Goal: Information Seeking & Learning: Learn about a topic

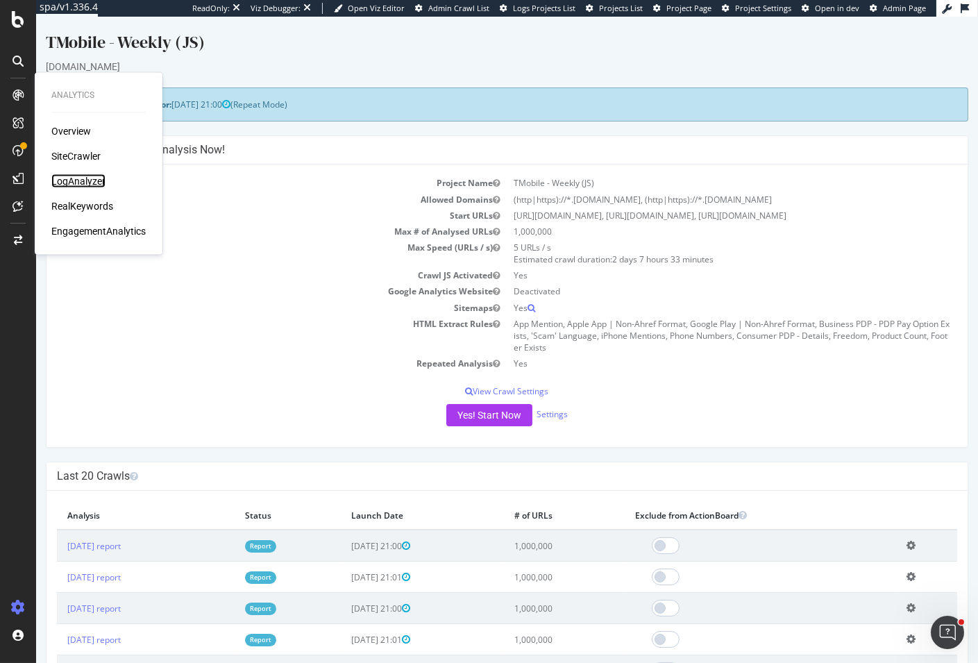
click at [76, 176] on div "LogAnalyzer" at bounding box center [78, 181] width 54 height 14
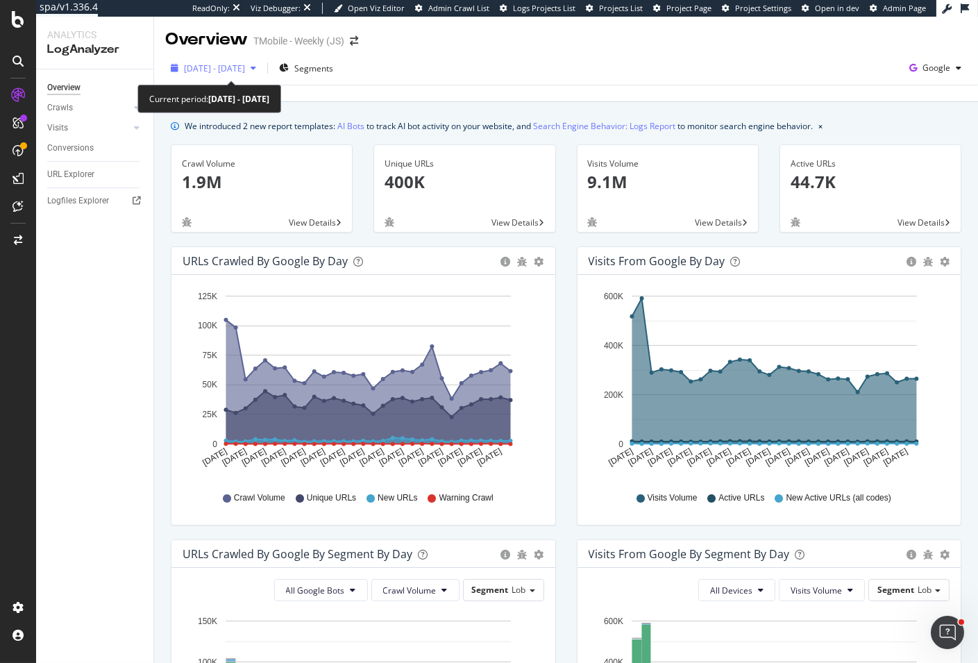
click at [245, 65] on span "[DATE] - [DATE]" at bounding box center [214, 68] width 61 height 12
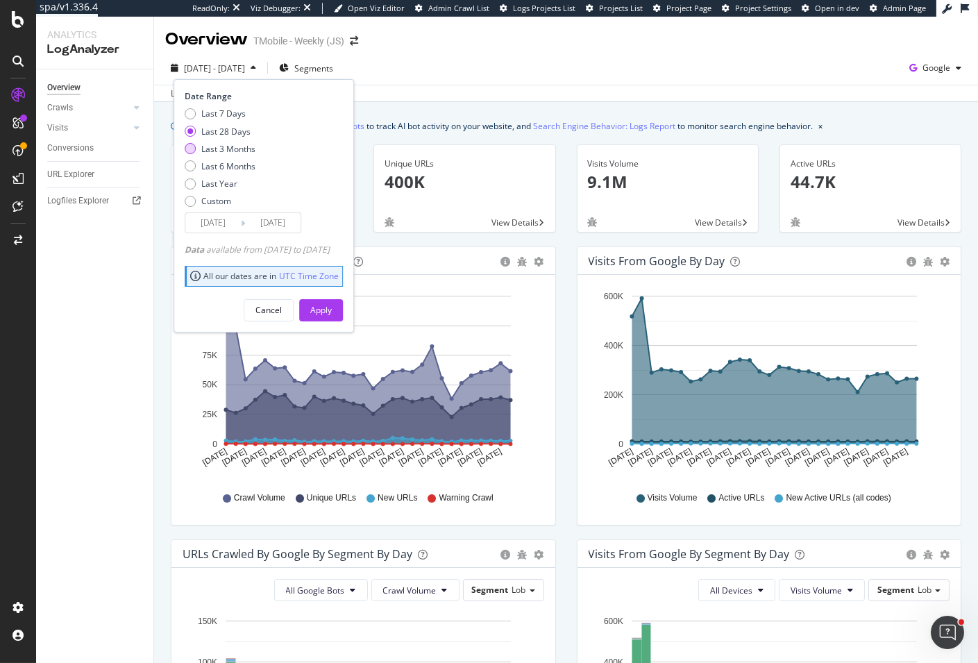
click at [239, 150] on div "Last 3 Months" at bounding box center [228, 149] width 54 height 12
type input "[DATE]"
click at [343, 313] on button "Apply" at bounding box center [321, 310] width 44 height 22
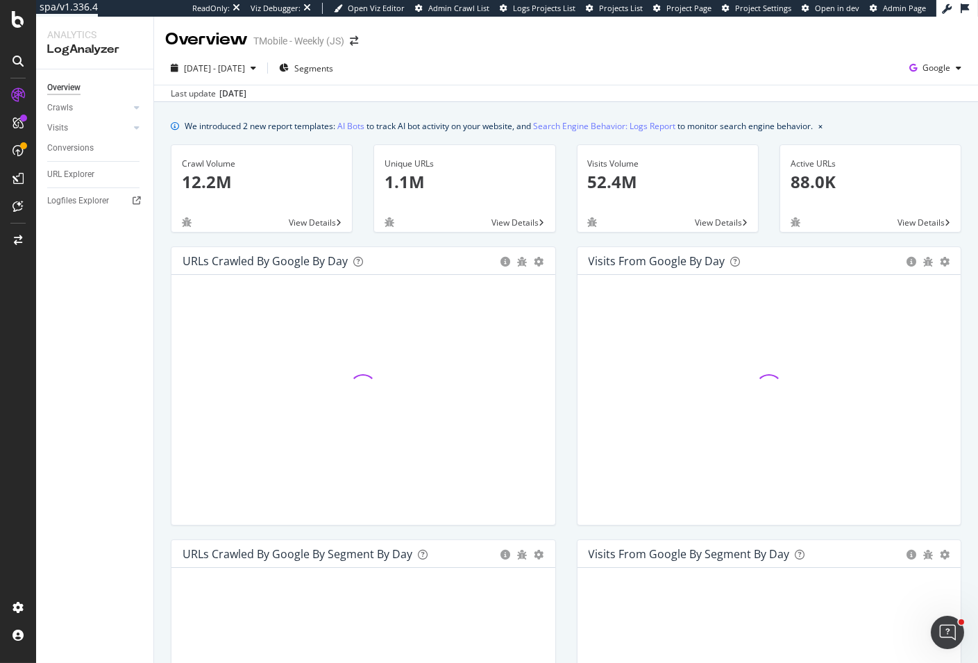
click at [604, 55] on div "[DATE] - [DATE] Segments Google Last update [DATE]" at bounding box center [566, 76] width 824 height 51
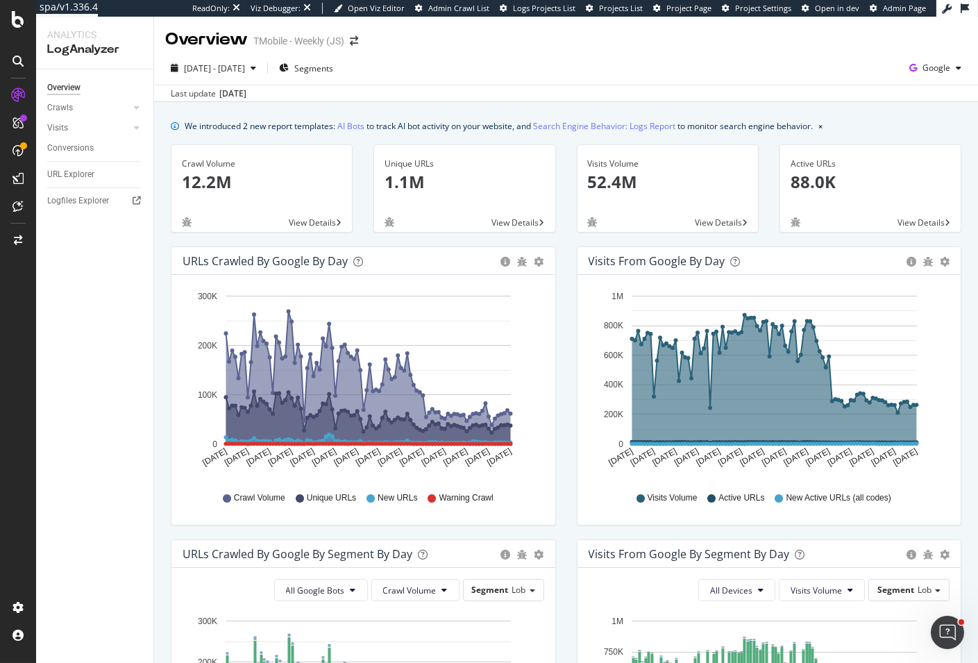
click at [557, 81] on div "[DATE] - [DATE] Segments Google" at bounding box center [566, 71] width 824 height 28
click at [531, 47] on div "Overview TMobile - Weekly (JS)" at bounding box center [566, 34] width 824 height 35
click at [931, 69] on span "Google" at bounding box center [936, 68] width 28 height 12
click at [845, 82] on span "OpenAI" at bounding box center [857, 81] width 51 height 12
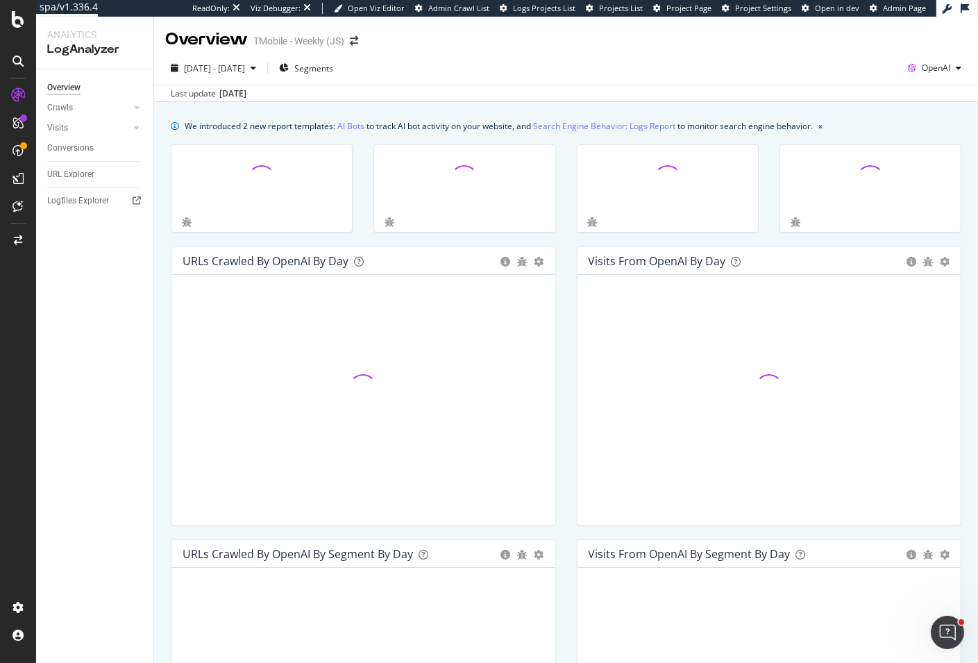
click at [733, 66] on div "[DATE] - [DATE] Segments OpenAI" at bounding box center [566, 71] width 824 height 28
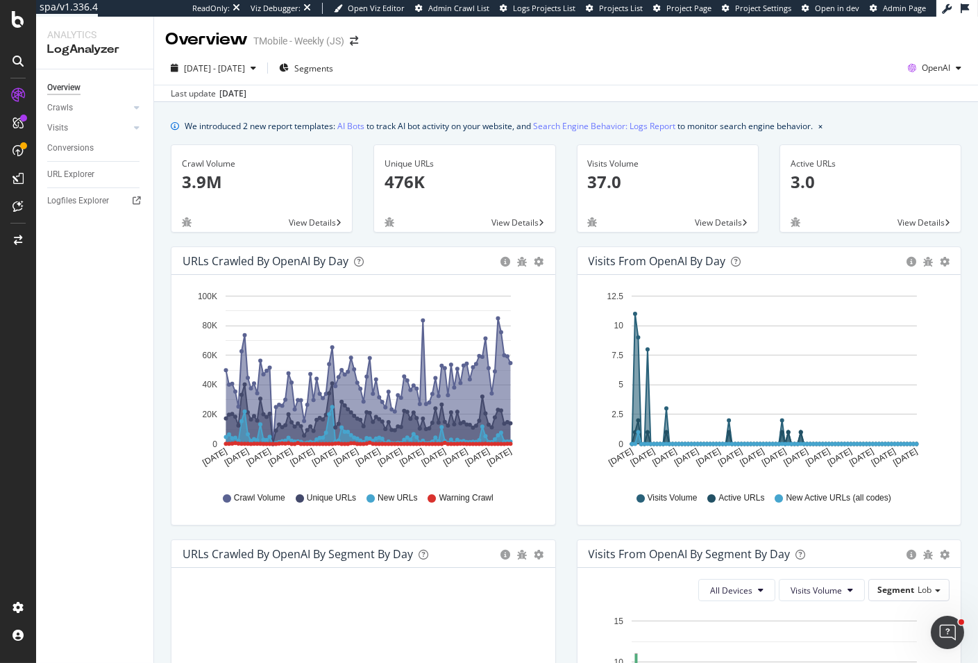
click at [530, 92] on div "Last update [DATE]" at bounding box center [566, 93] width 824 height 17
click at [909, 69] on icon "button" at bounding box center [911, 67] width 19 height 19
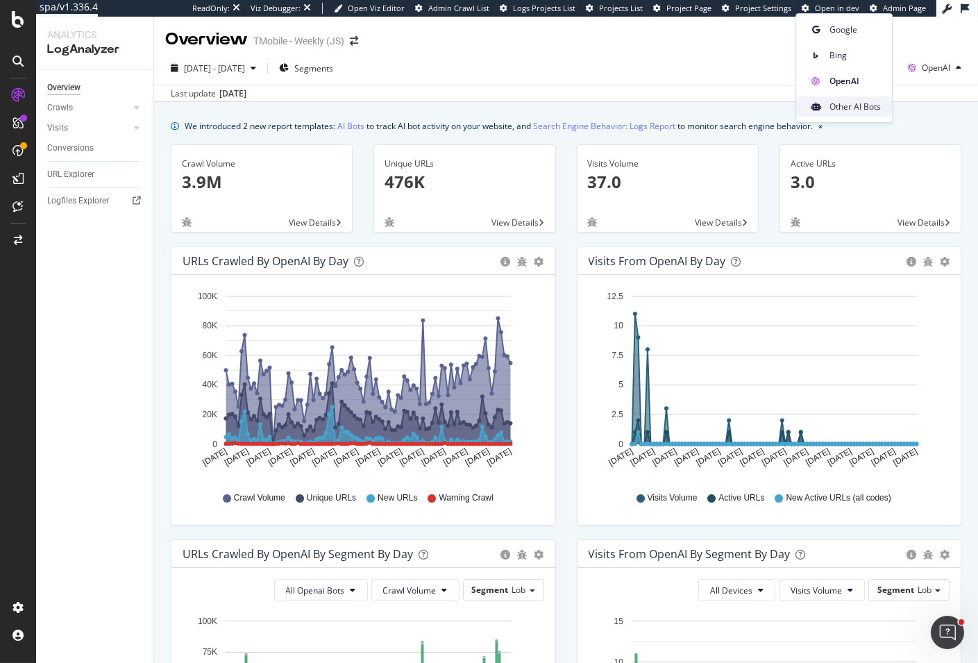
click at [867, 110] on span "Other AI Bots" at bounding box center [854, 107] width 51 height 12
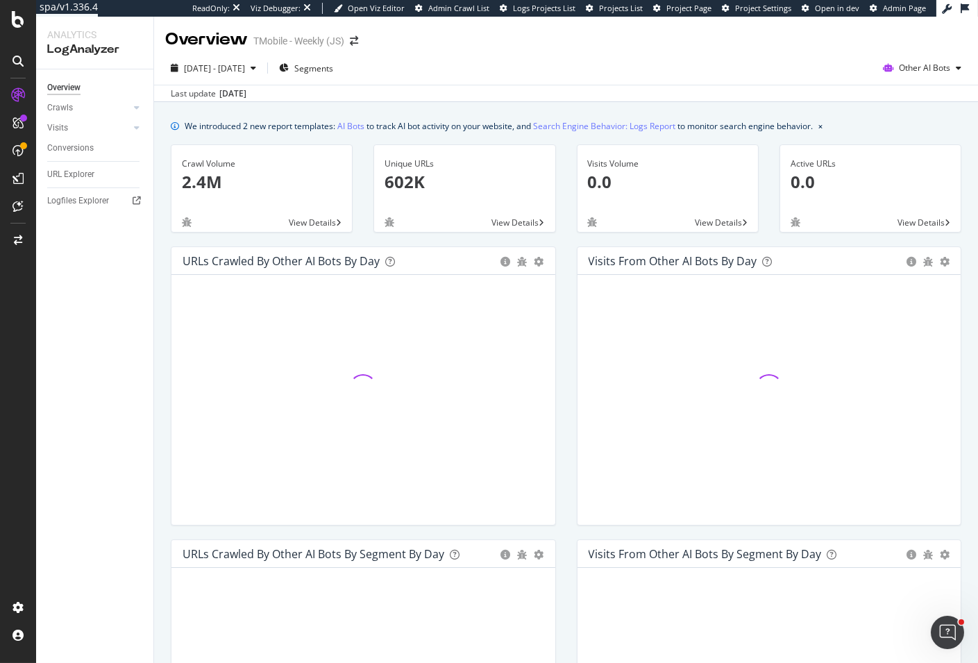
click at [576, 85] on div "Last update [DATE]" at bounding box center [566, 93] width 824 height 17
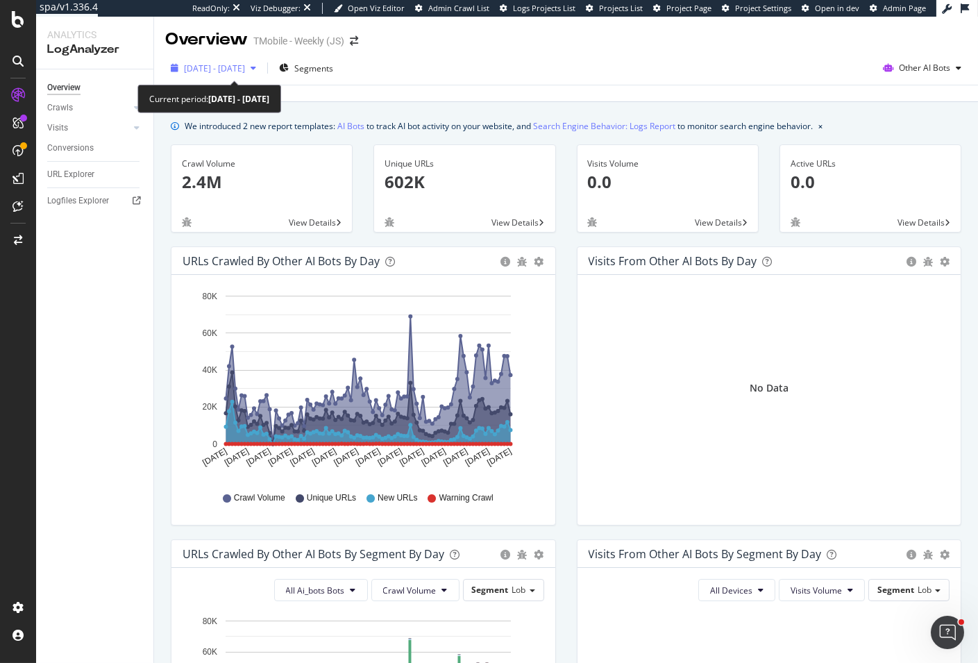
click at [245, 62] on span "[DATE] - [DATE]" at bounding box center [214, 68] width 61 height 12
click at [530, 68] on div "[DATE] - [DATE] Segments Other AI Bots" at bounding box center [566, 71] width 824 height 28
click at [907, 69] on span "Other AI Bots" at bounding box center [924, 68] width 51 height 12
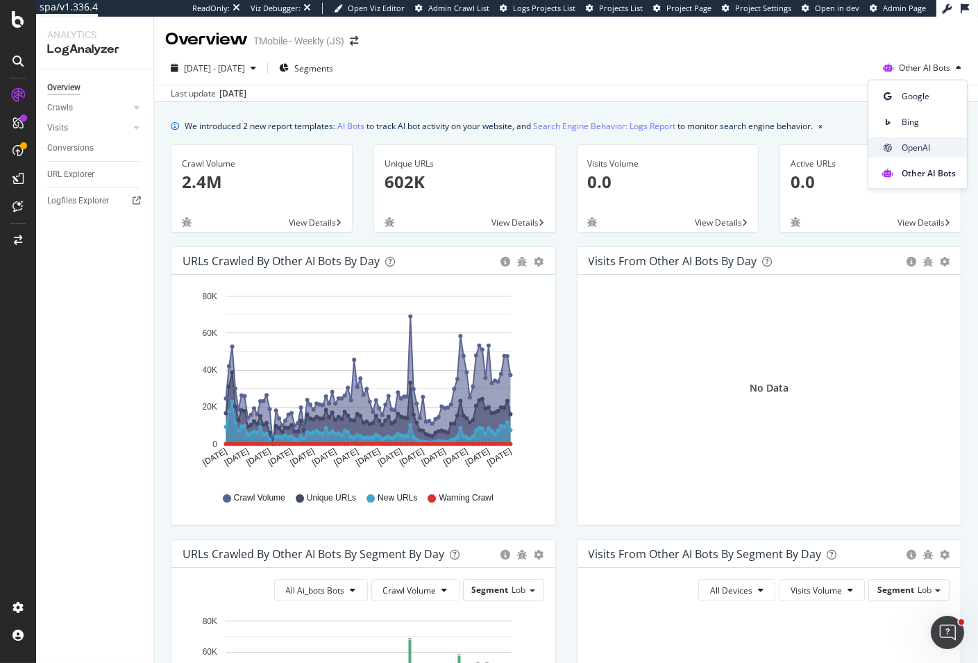
click at [930, 140] on div "OpenAI" at bounding box center [917, 147] width 99 height 20
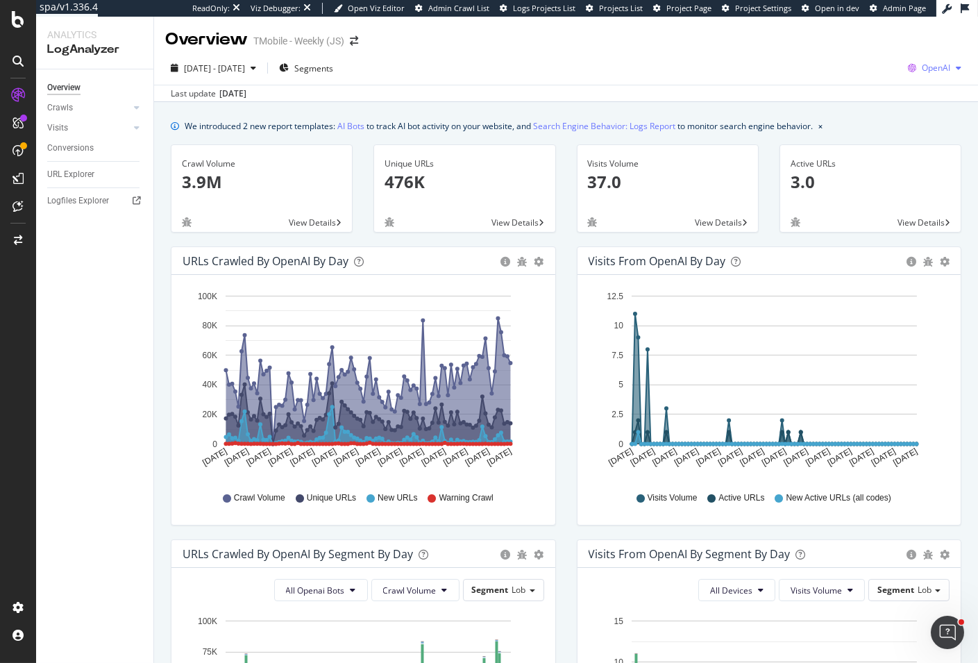
click at [933, 69] on span "OpenAI" at bounding box center [936, 68] width 28 height 12
click at [850, 49] on span "Bing" at bounding box center [854, 55] width 51 height 12
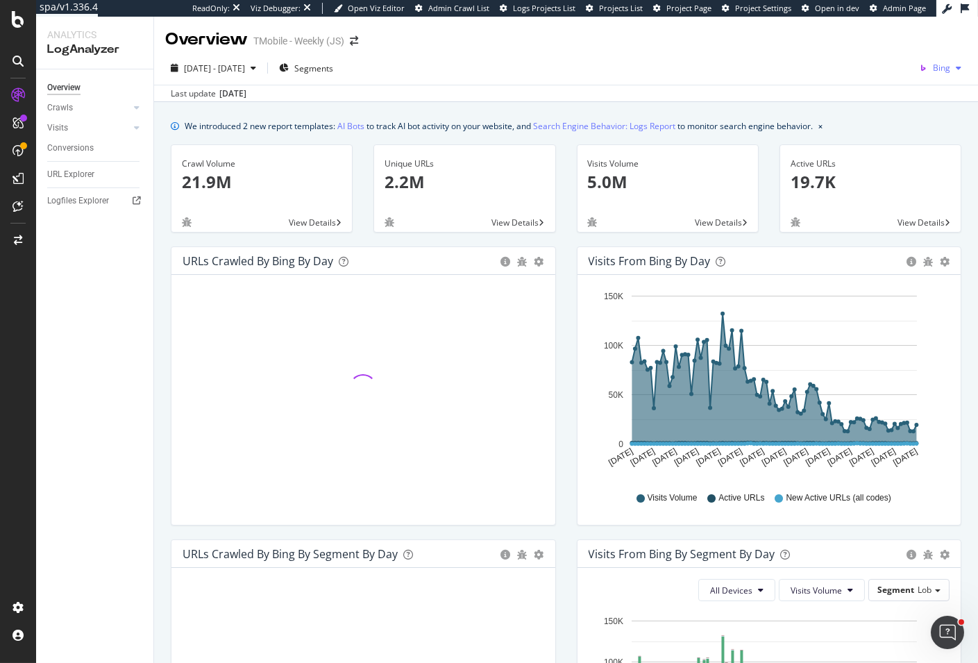
click at [933, 72] on span "Bing" at bounding box center [941, 68] width 17 height 12
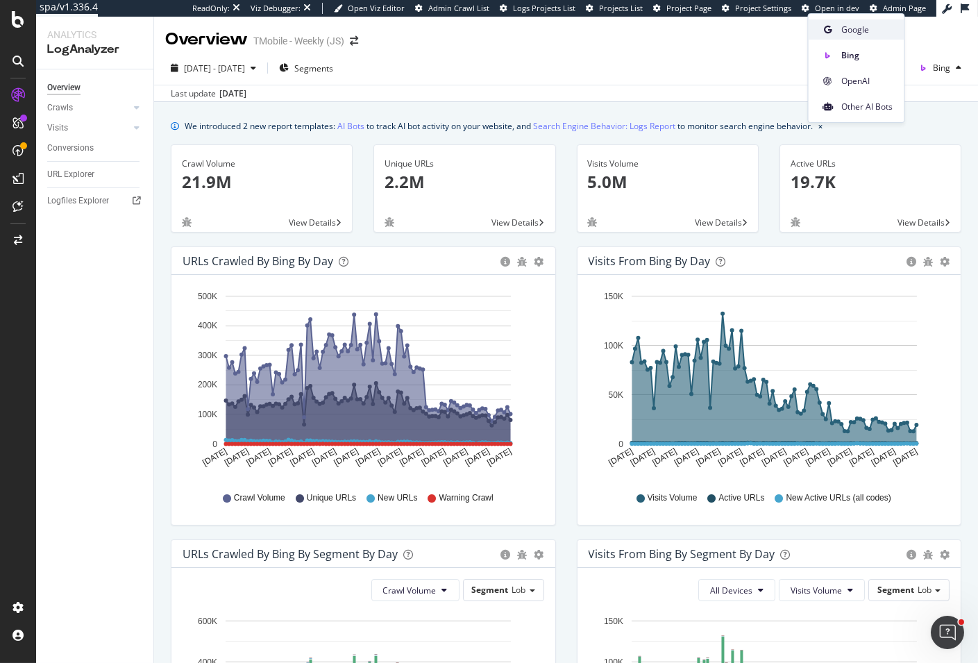
click at [881, 33] on span "Google" at bounding box center [867, 30] width 51 height 12
